Goal: Task Accomplishment & Management: Manage account settings

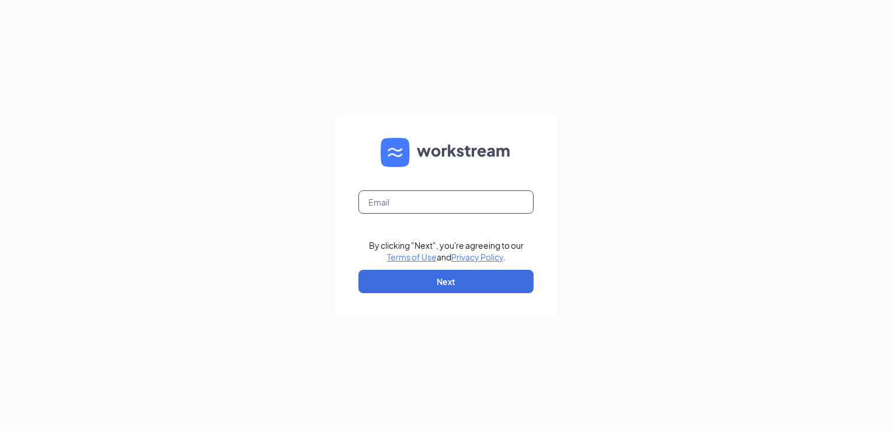
click at [374, 203] on input "text" at bounding box center [445, 201] width 175 height 23
click at [268, 221] on div "Email field is required By clicking "Next", you're agreeing to our Terms of Use…" at bounding box center [446, 215] width 892 height 431
click at [416, 197] on input "text" at bounding box center [445, 201] width 175 height 23
type input "Michelle.Richards@pjunited.com"
click at [435, 284] on button "Next" at bounding box center [445, 281] width 175 height 23
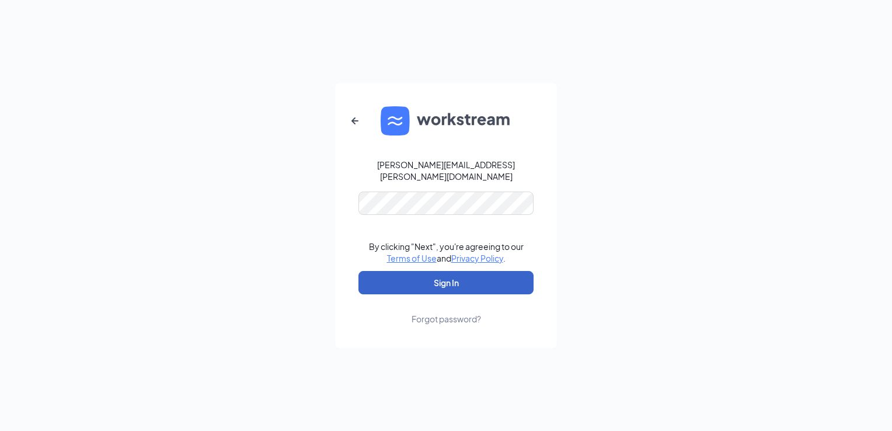
click at [431, 278] on button "Sign In" at bounding box center [445, 282] width 175 height 23
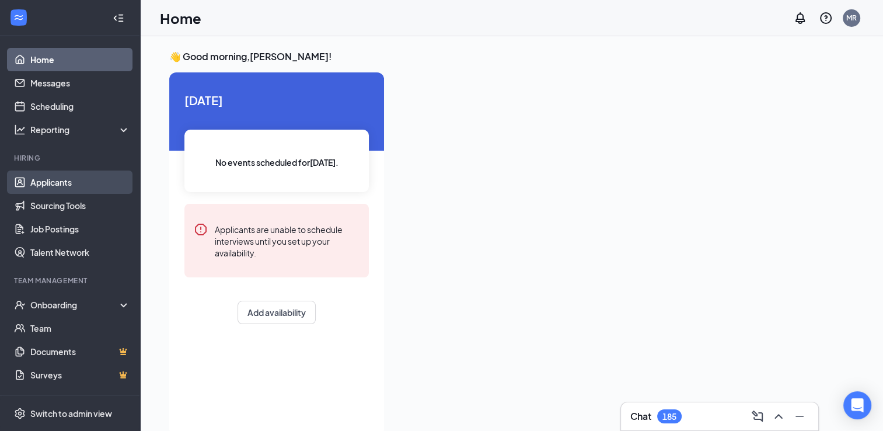
click at [48, 183] on link "Applicants" at bounding box center [80, 181] width 100 height 23
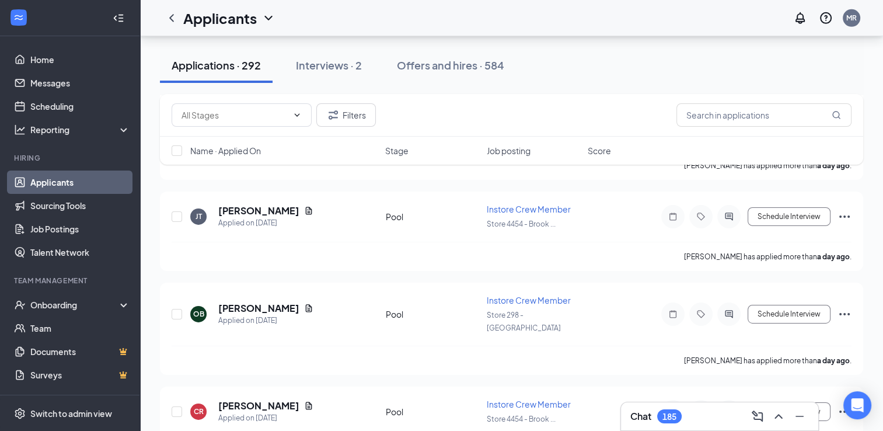
scroll to position [3776, 0]
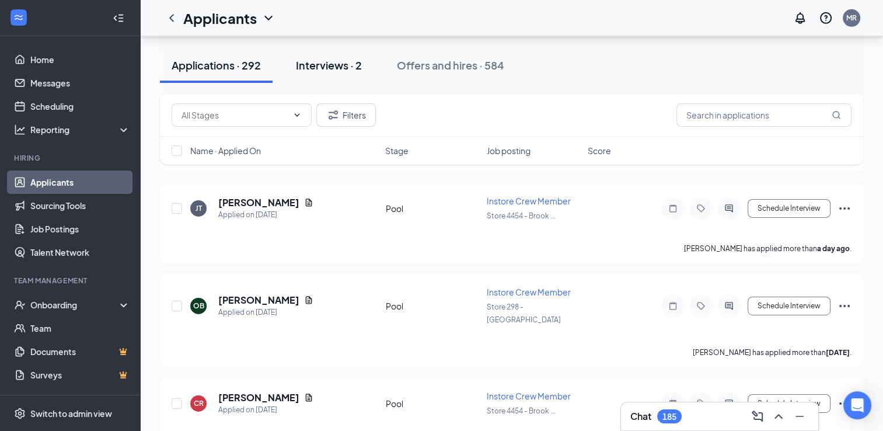
click at [312, 62] on div "Interviews · 2" at bounding box center [329, 65] width 66 height 15
